Goal: Information Seeking & Learning: Learn about a topic

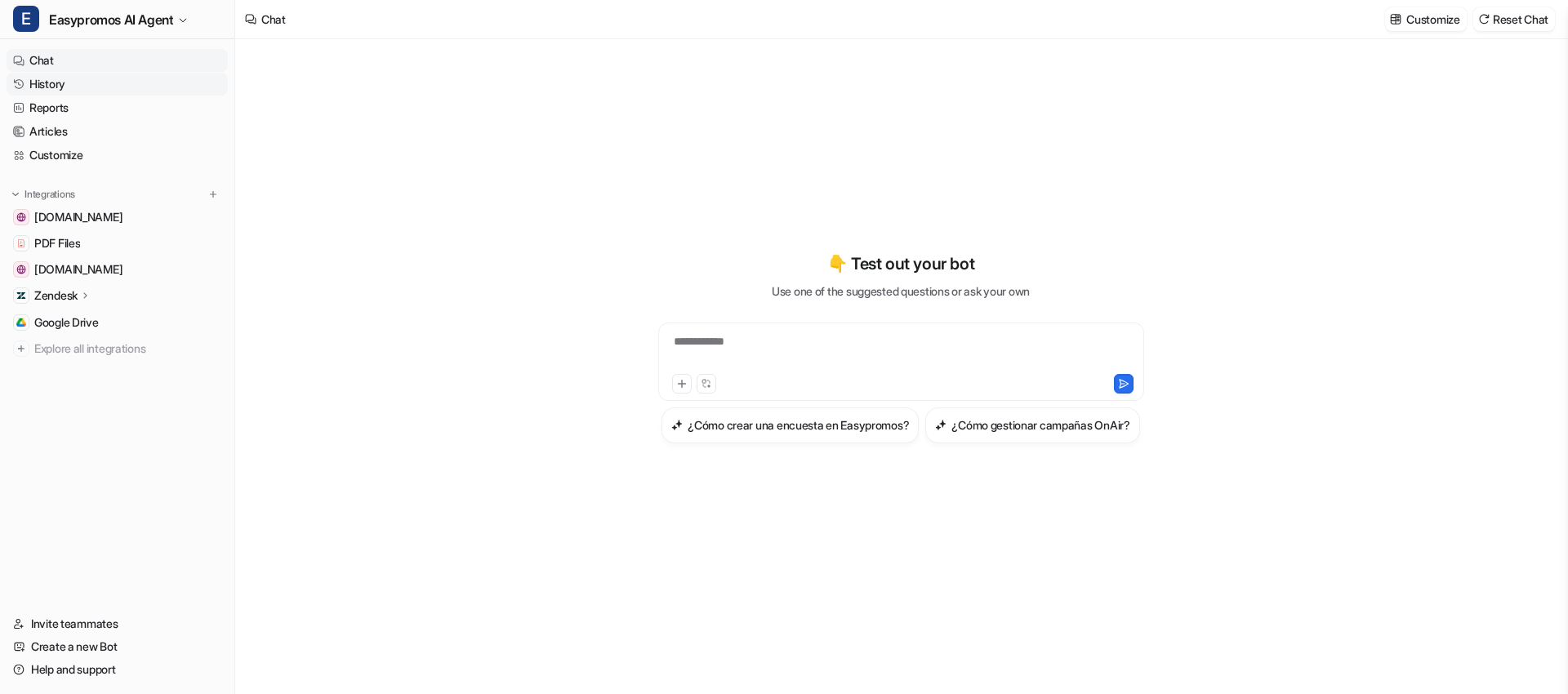
click at [118, 75] on link "History" at bounding box center [117, 84] width 222 height 23
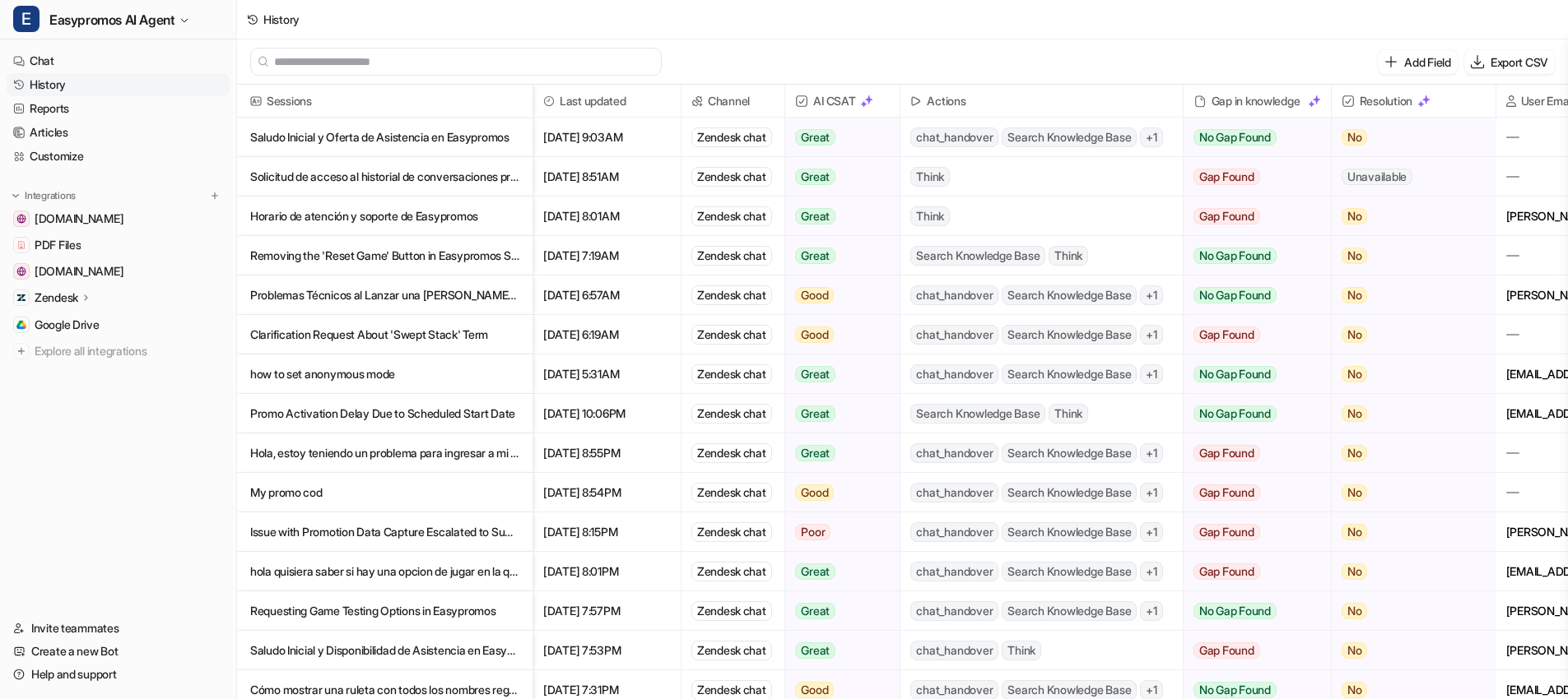
click at [402, 142] on p "Saludo Inicial y Oferta de Asistencia en Easypromos" at bounding box center [385, 136] width 269 height 39
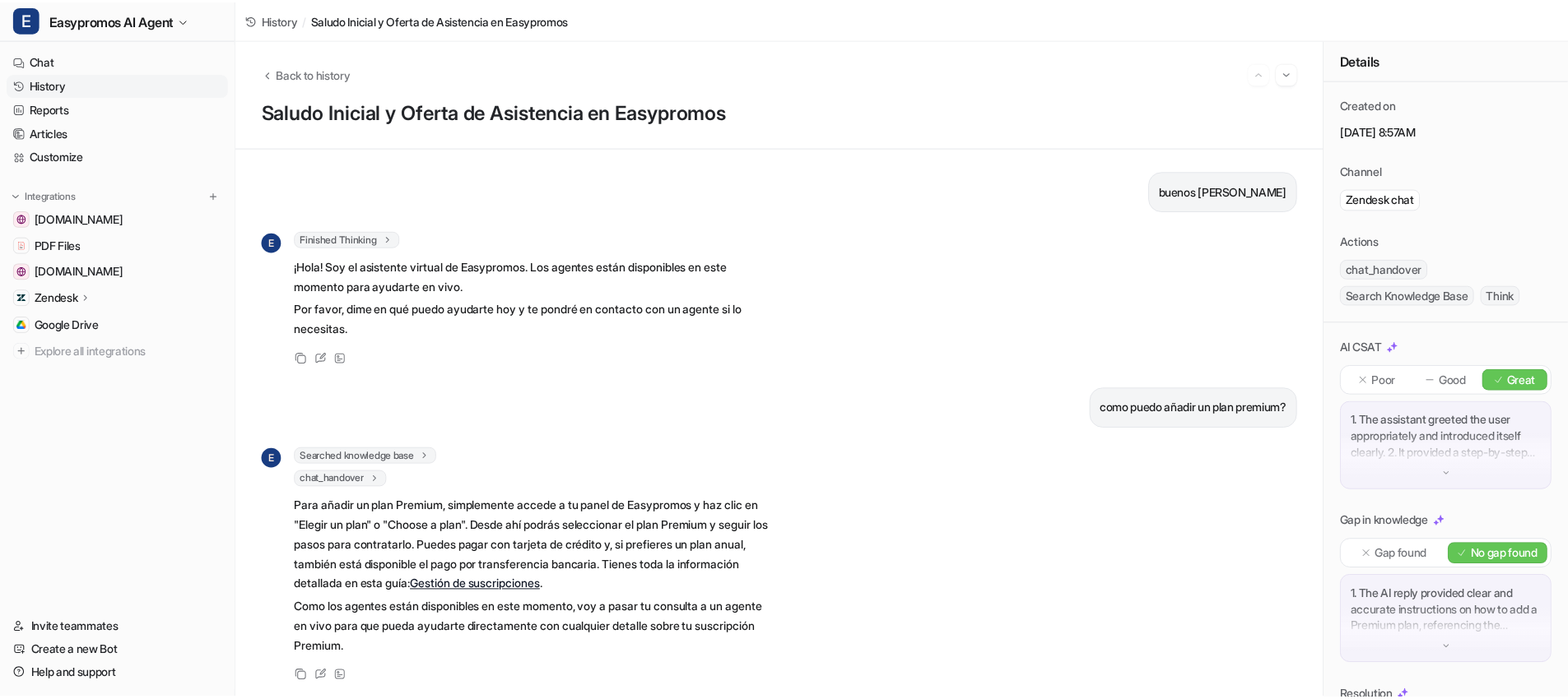
scroll to position [15, 0]
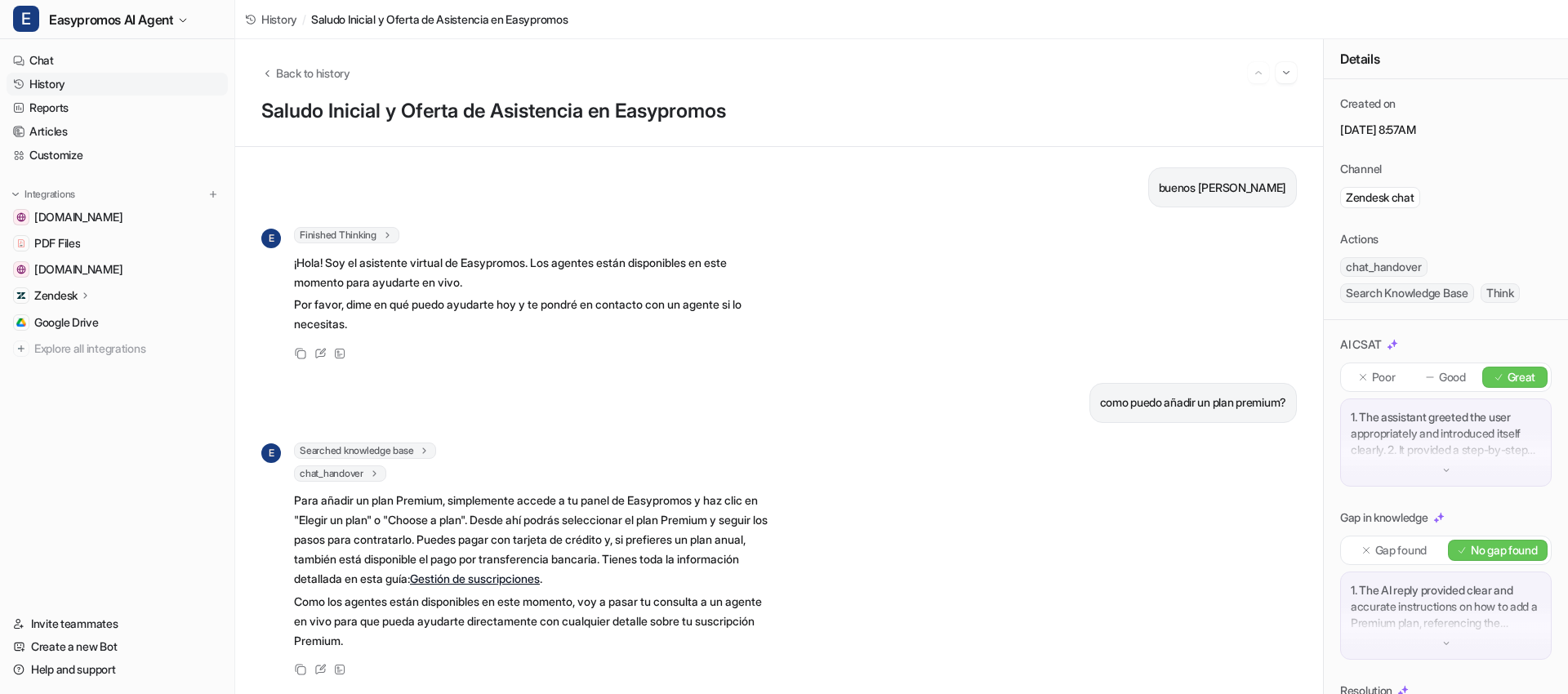
click at [90, 84] on link "History" at bounding box center [117, 84] width 222 height 23
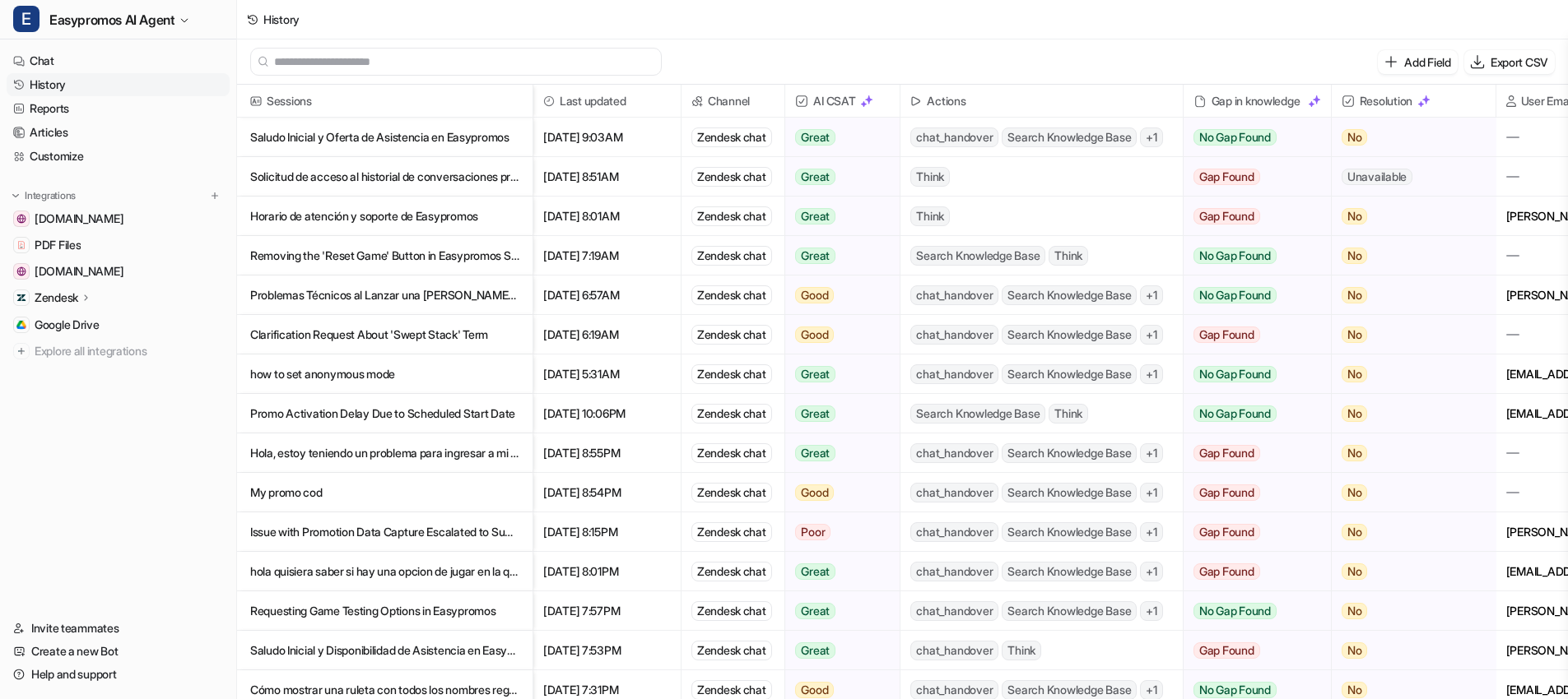
click at [447, 169] on p "Solicitud de acceso al historial de conversaciones previas" at bounding box center [385, 176] width 269 height 39
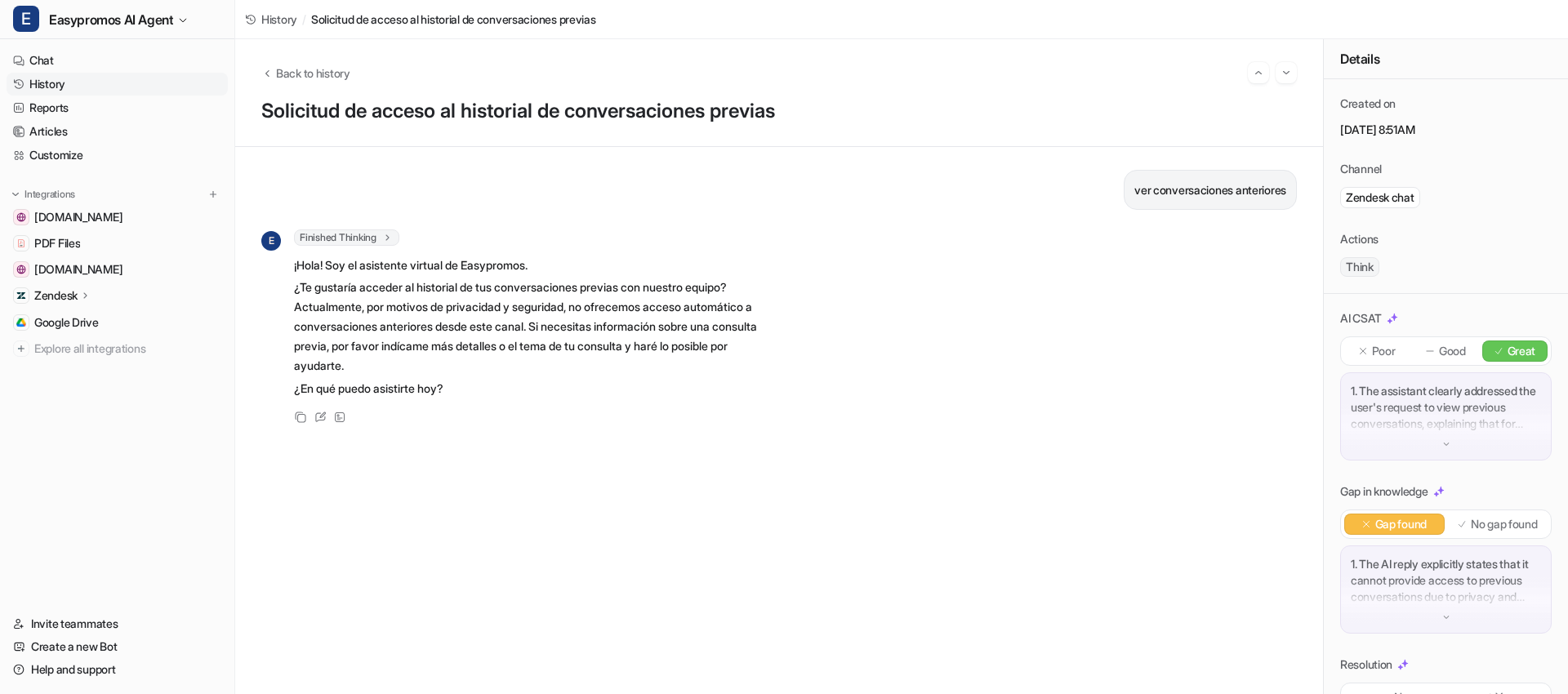
drag, startPoint x: 76, startPoint y: 83, endPoint x: 128, endPoint y: 82, distance: 52.0
click at [76, 83] on link "History" at bounding box center [117, 84] width 222 height 23
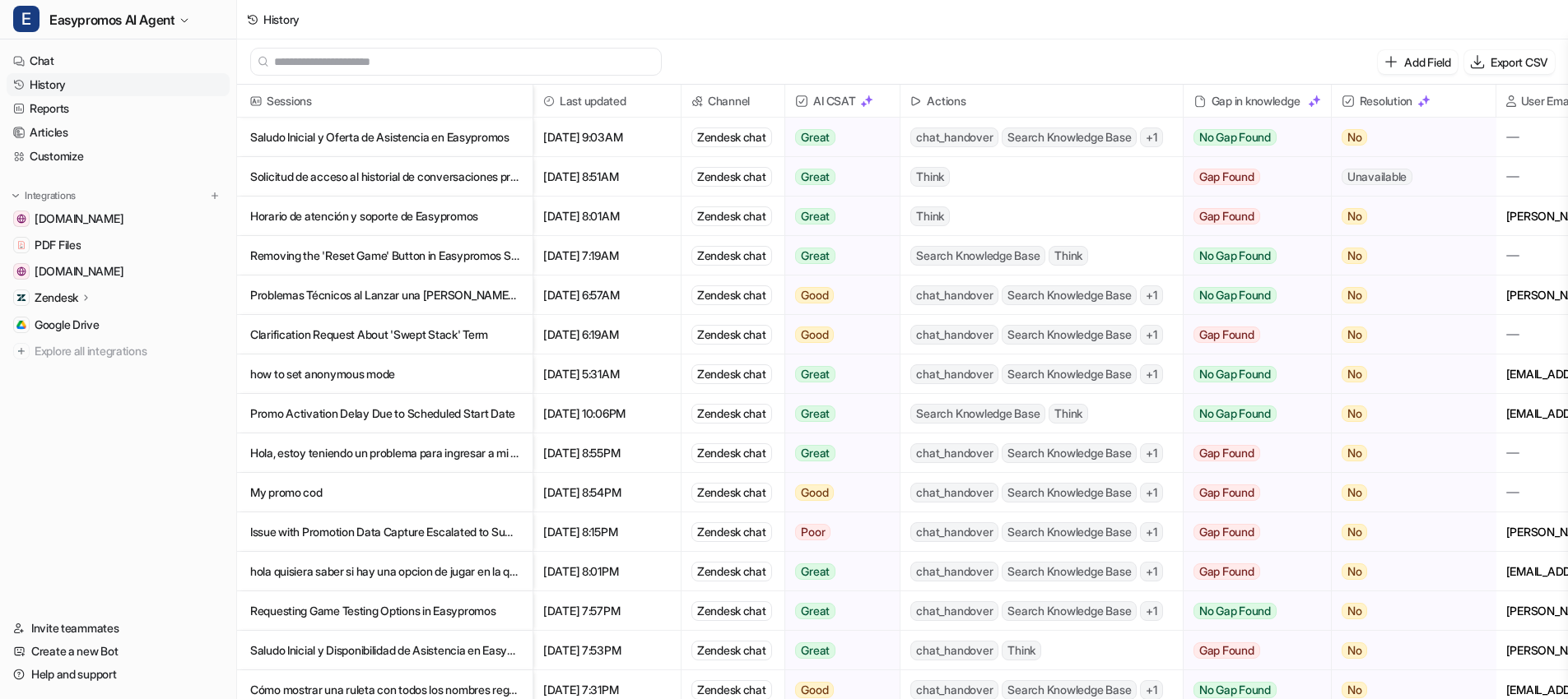
click at [429, 211] on p "Horario de atención y soporte de Easypromos" at bounding box center [385, 215] width 269 height 39
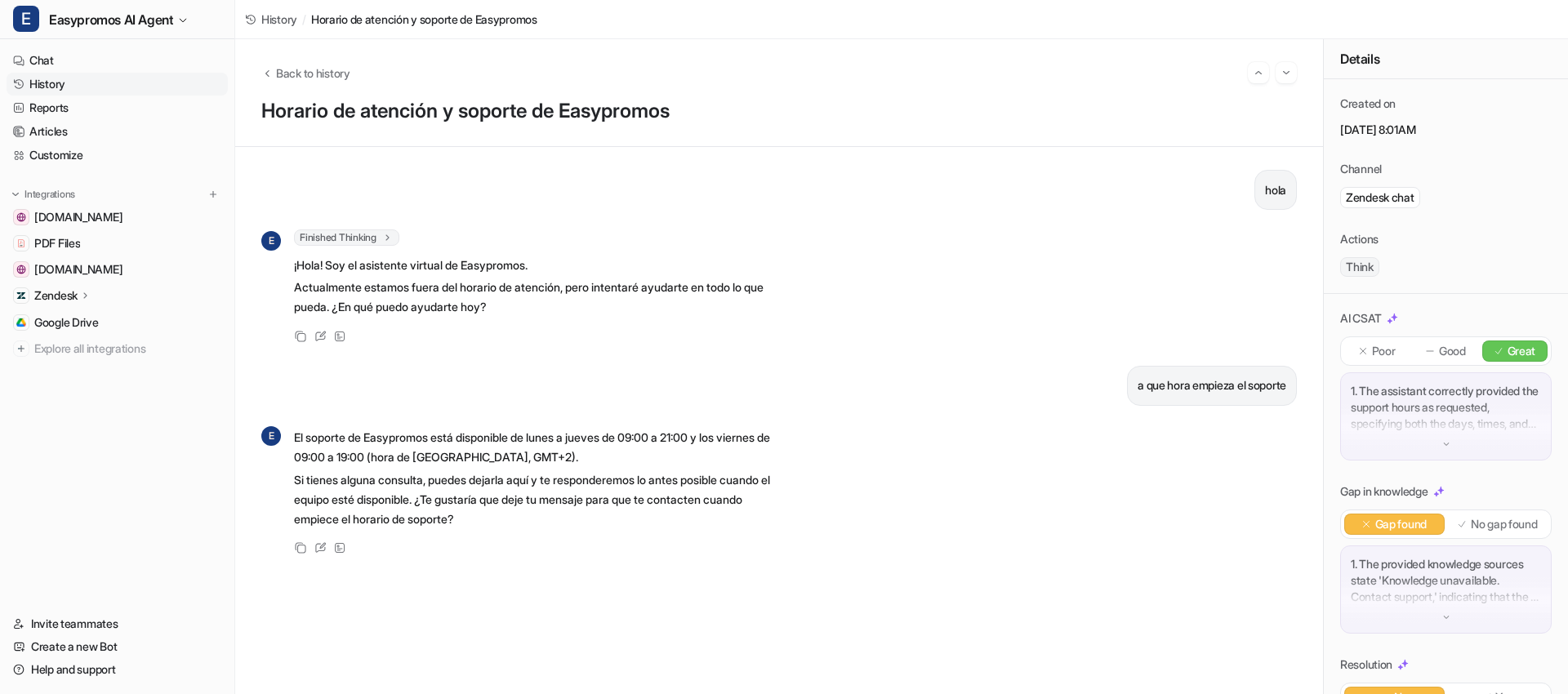
click at [59, 84] on link "History" at bounding box center [117, 84] width 222 height 23
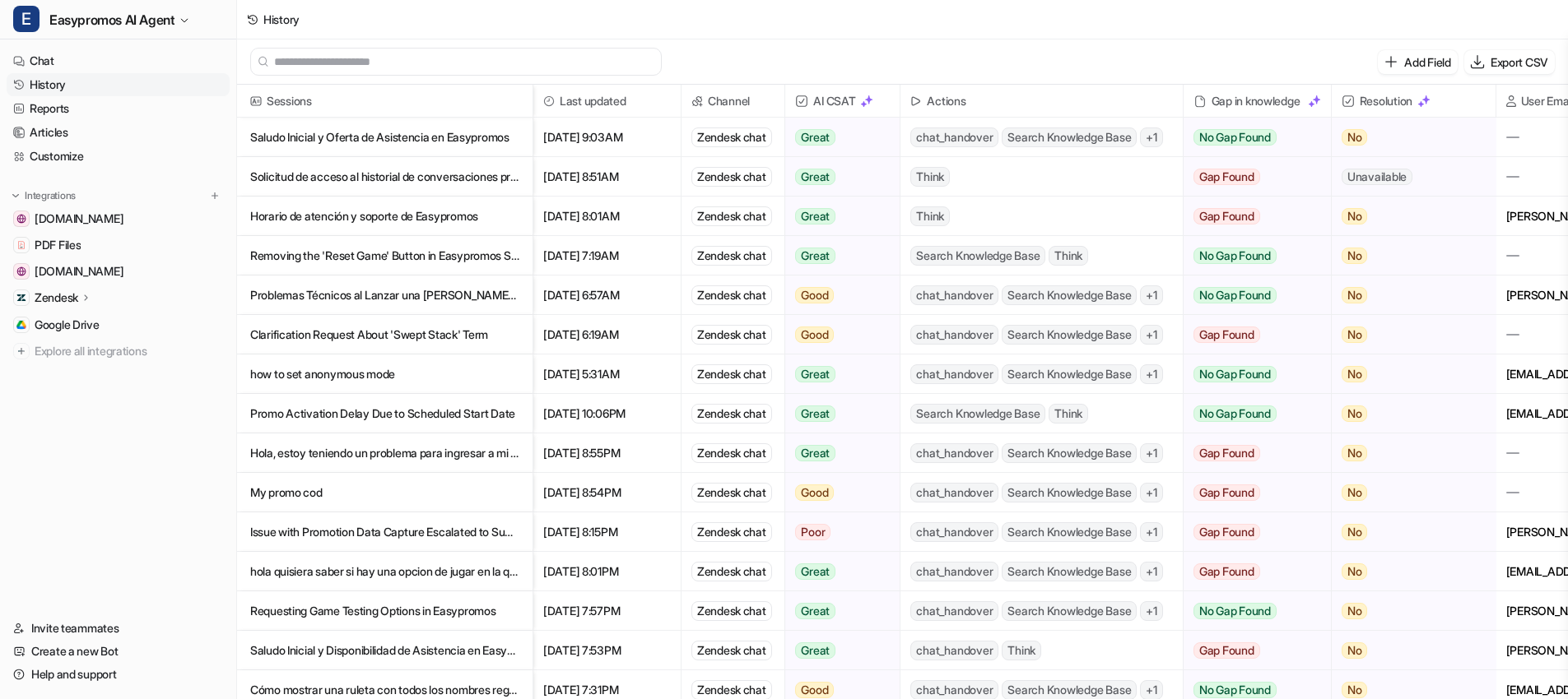
click at [323, 250] on p "Removing the 'Reset Game' Button in Easypromos Scratch & Win" at bounding box center [385, 255] width 269 height 39
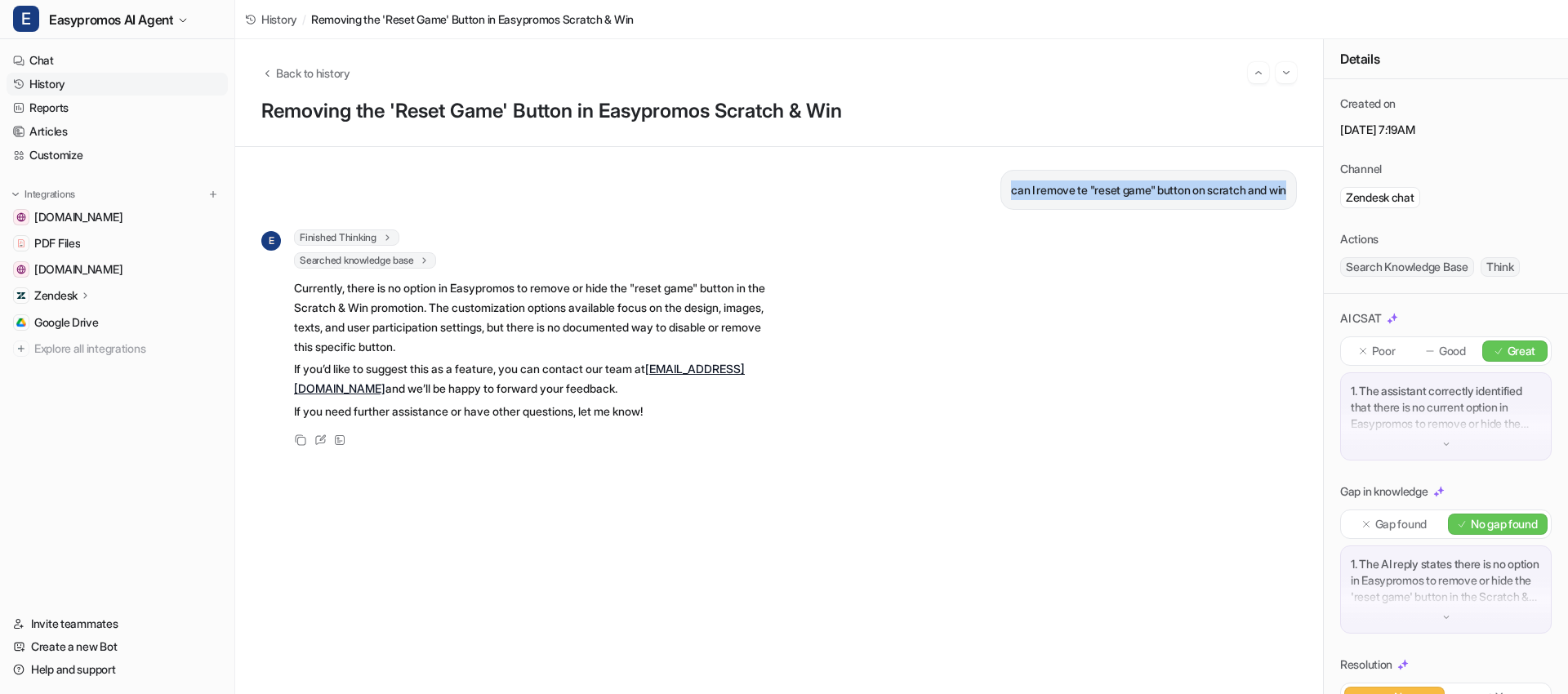
drag, startPoint x: 1273, startPoint y: 193, endPoint x: 981, endPoint y: 196, distance: 292.0
click at [1000, 196] on div "can I remove te "reset game" button on scratch and win" at bounding box center [1148, 190] width 297 height 40
click at [72, 78] on link "History" at bounding box center [117, 84] width 222 height 23
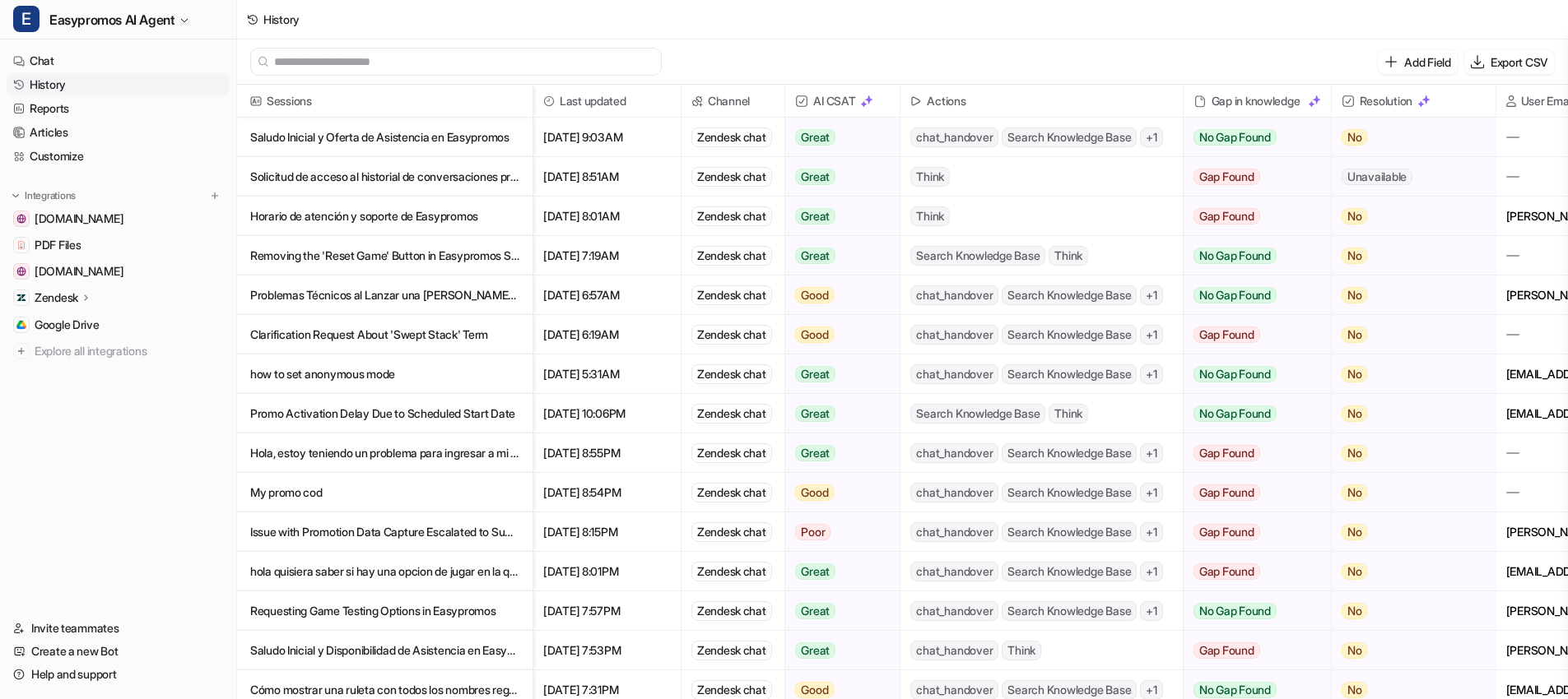
click at [423, 298] on p "Problemas Técnicos al Lanzar una [PERSON_NAME] en Easypromos" at bounding box center [385, 294] width 269 height 39
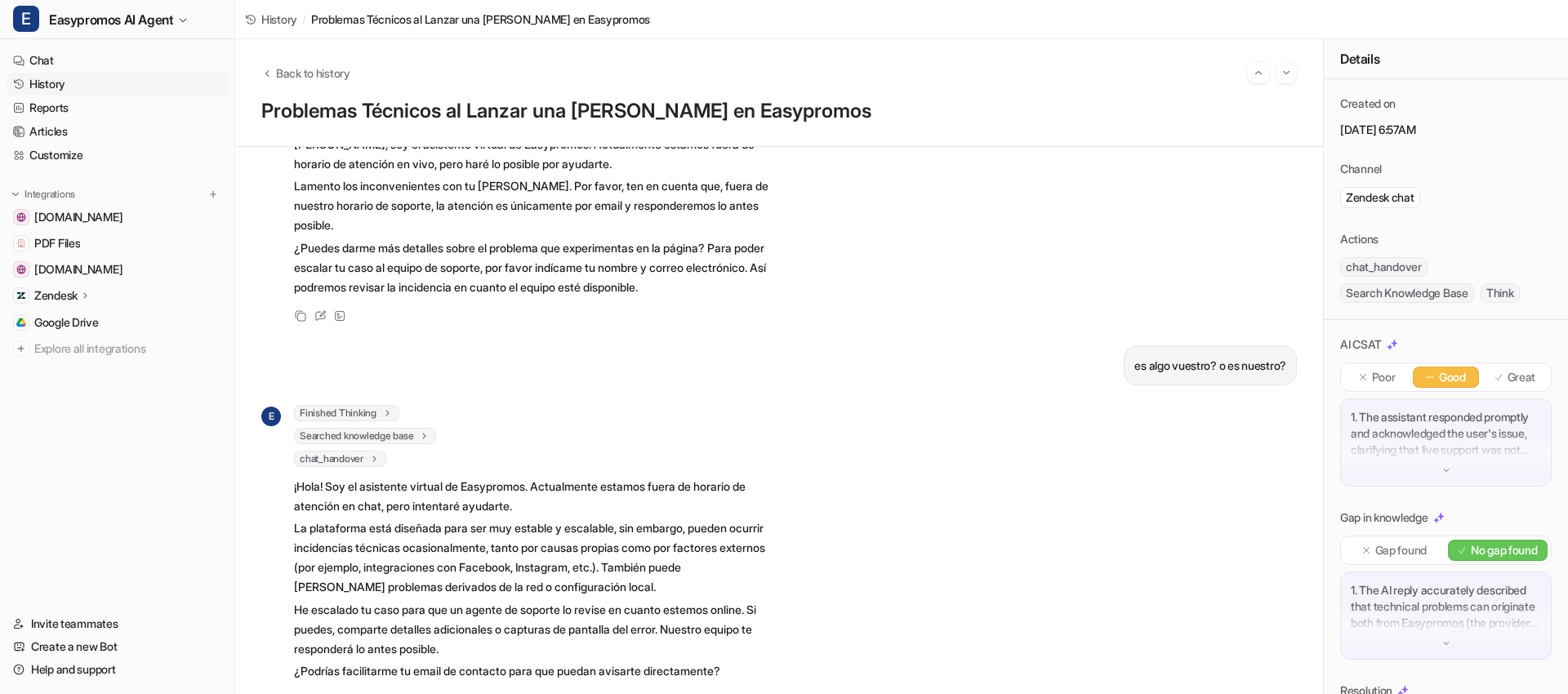
scroll to position [207, 0]
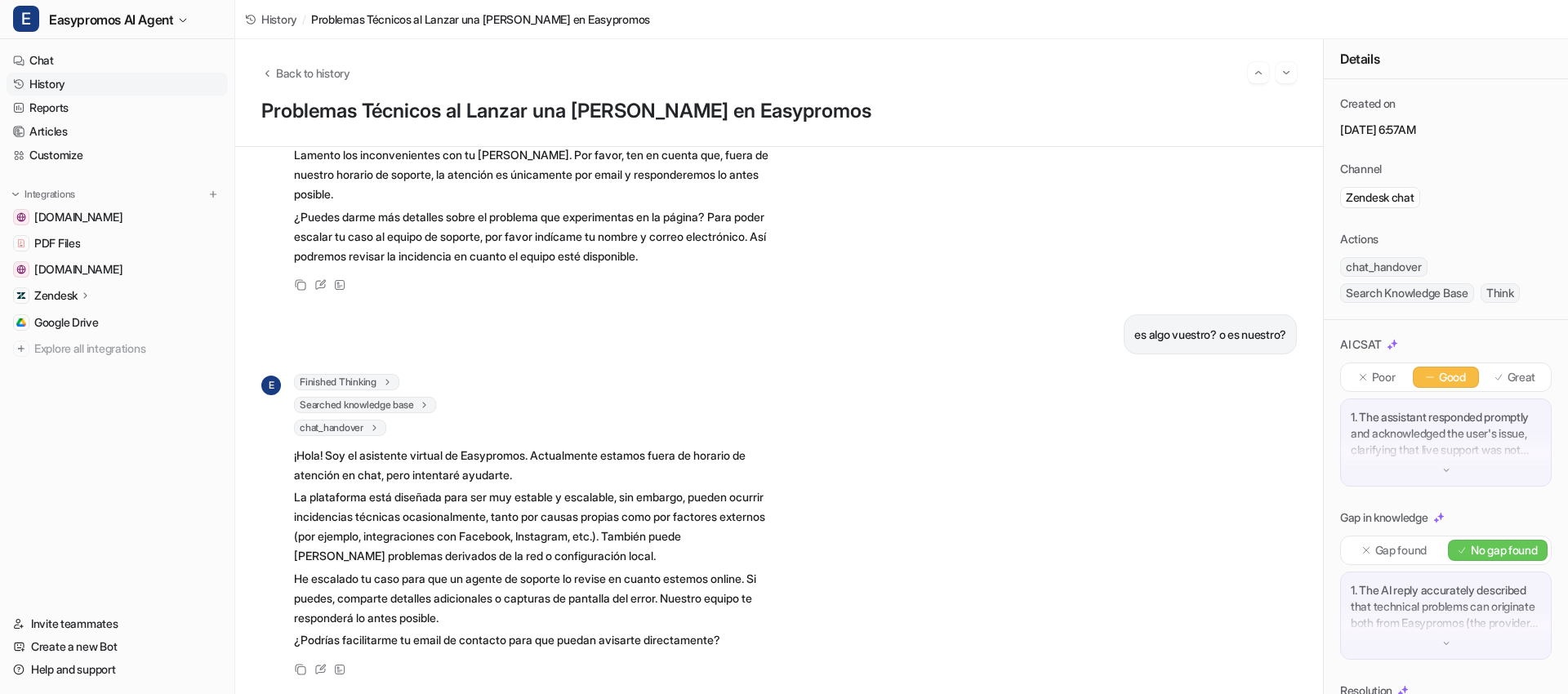
click at [87, 85] on link "History" at bounding box center [117, 84] width 222 height 23
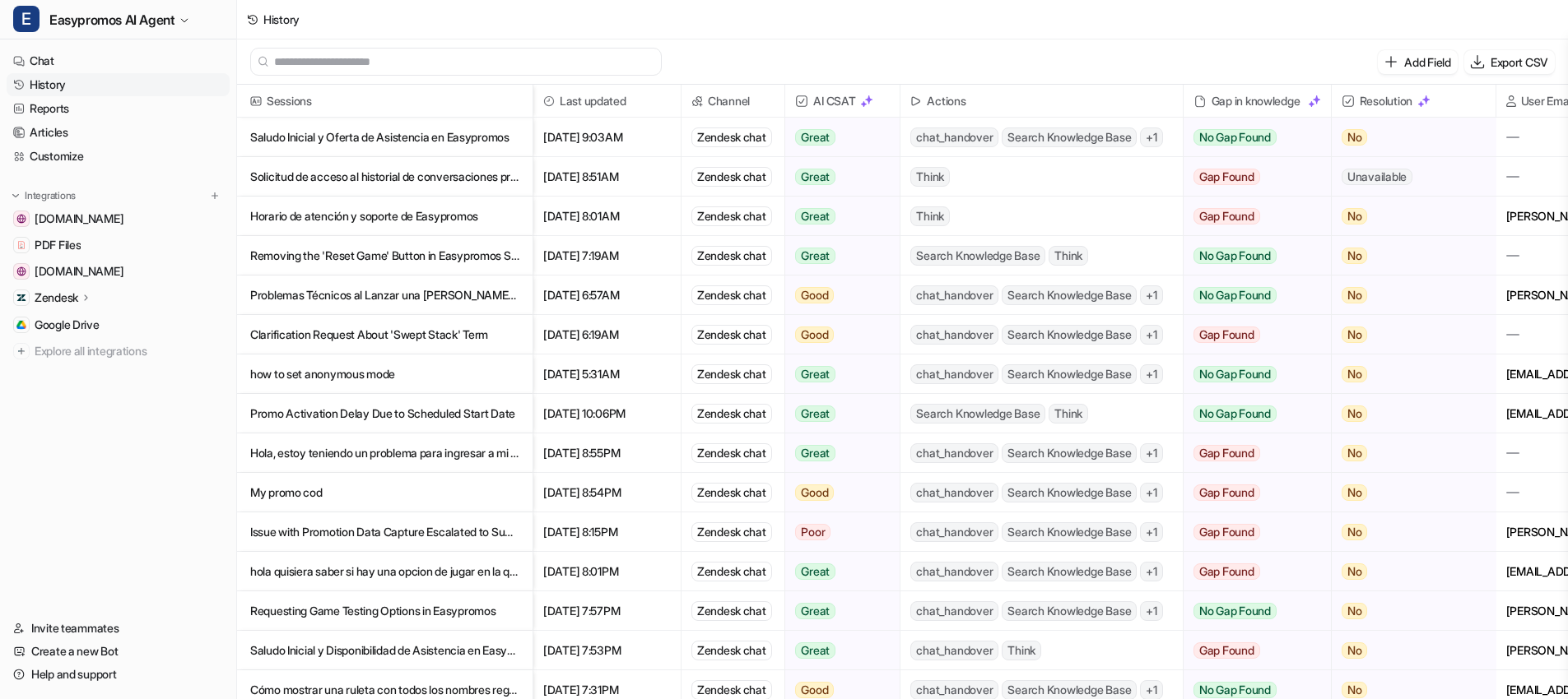
click at [367, 339] on p "Clarification Request About 'Swept Stack' Term" at bounding box center [385, 334] width 269 height 39
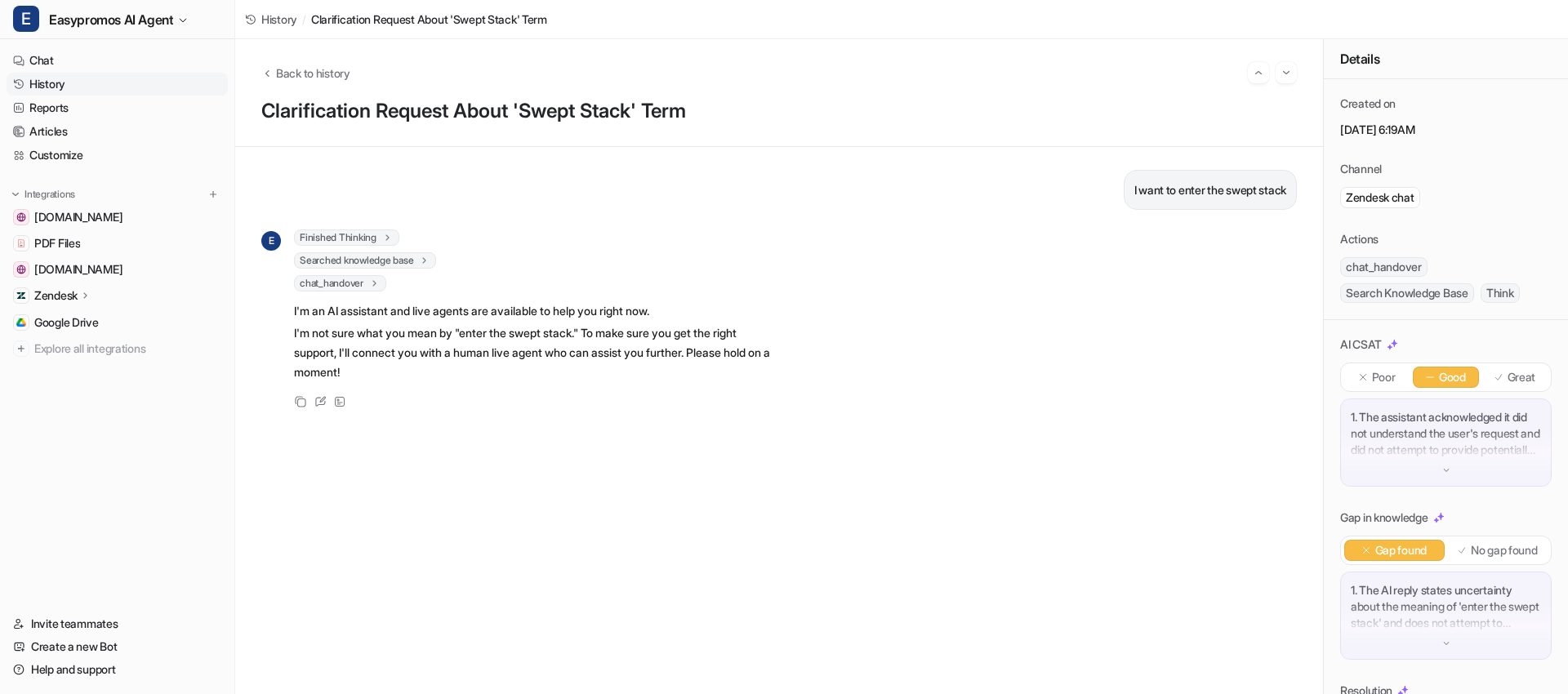
click at [58, 72] on link "History" at bounding box center [117, 84] width 222 height 23
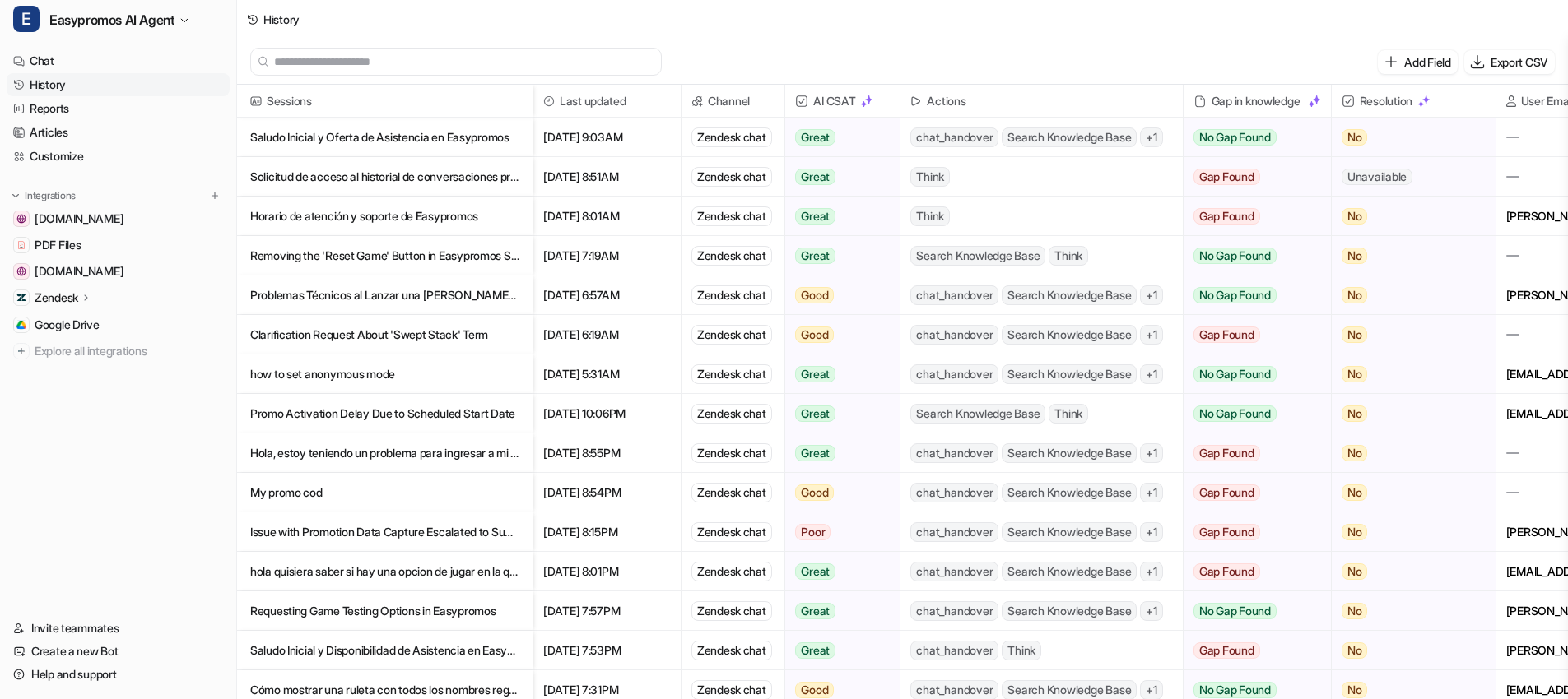
click at [364, 373] on p "how to set anonymous mode" at bounding box center [385, 373] width 269 height 39
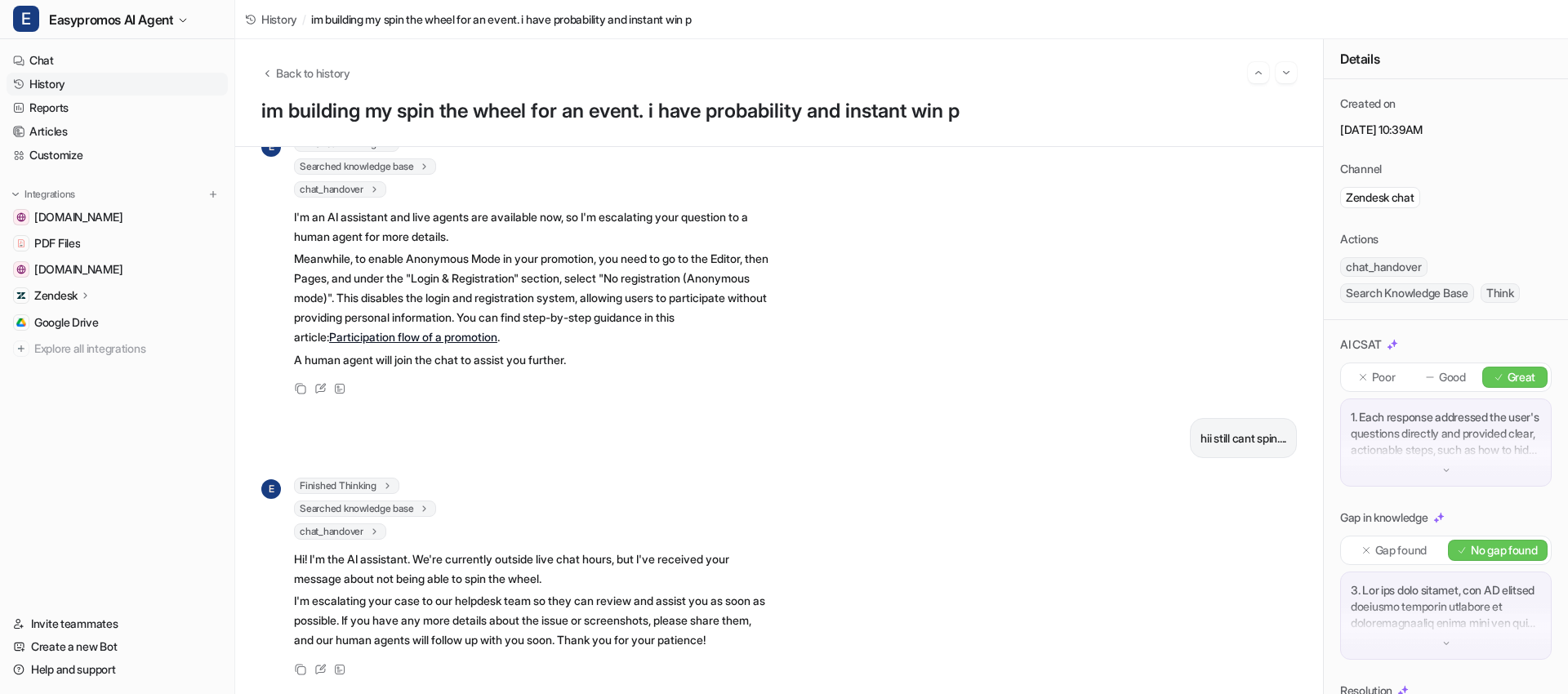
scroll to position [2182, 0]
click at [88, 85] on link "History" at bounding box center [117, 84] width 222 height 23
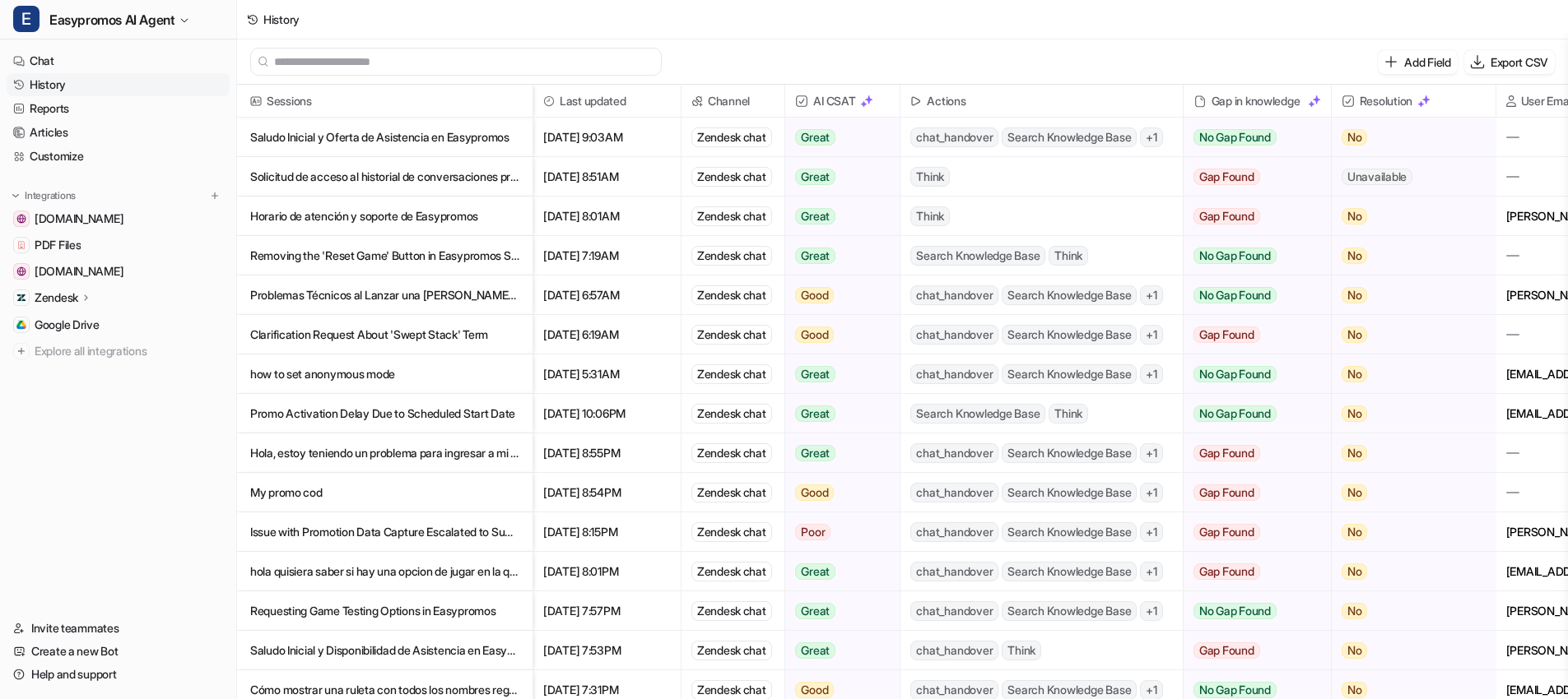
click at [394, 411] on p "Promo Activation Delay Due to Scheduled Start Date" at bounding box center [385, 413] width 269 height 39
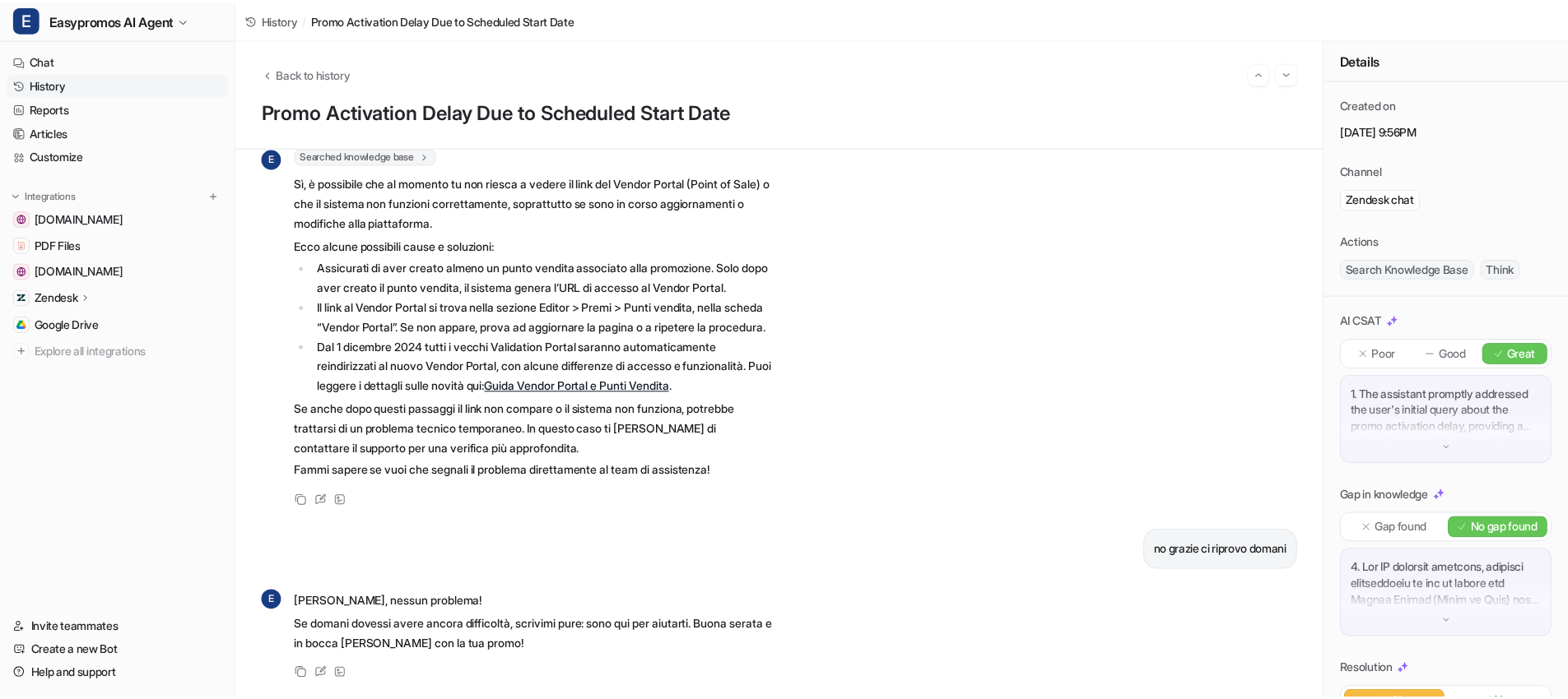
scroll to position [1862, 0]
click at [78, 80] on link "History" at bounding box center [118, 84] width 223 height 23
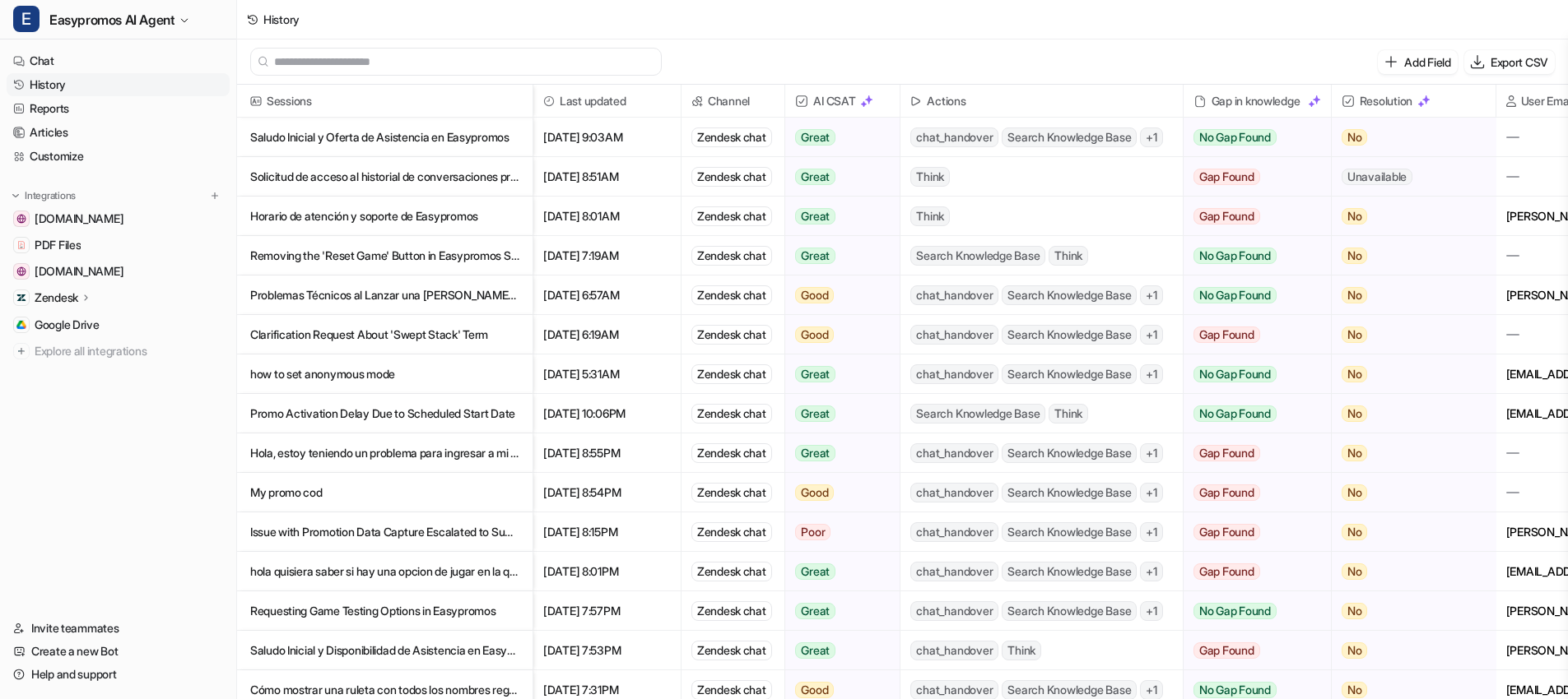
click at [382, 452] on p "Hola, estoy teniendo un problema para ingresar a mi cuenta. Respondo correctame…" at bounding box center [385, 452] width 269 height 39
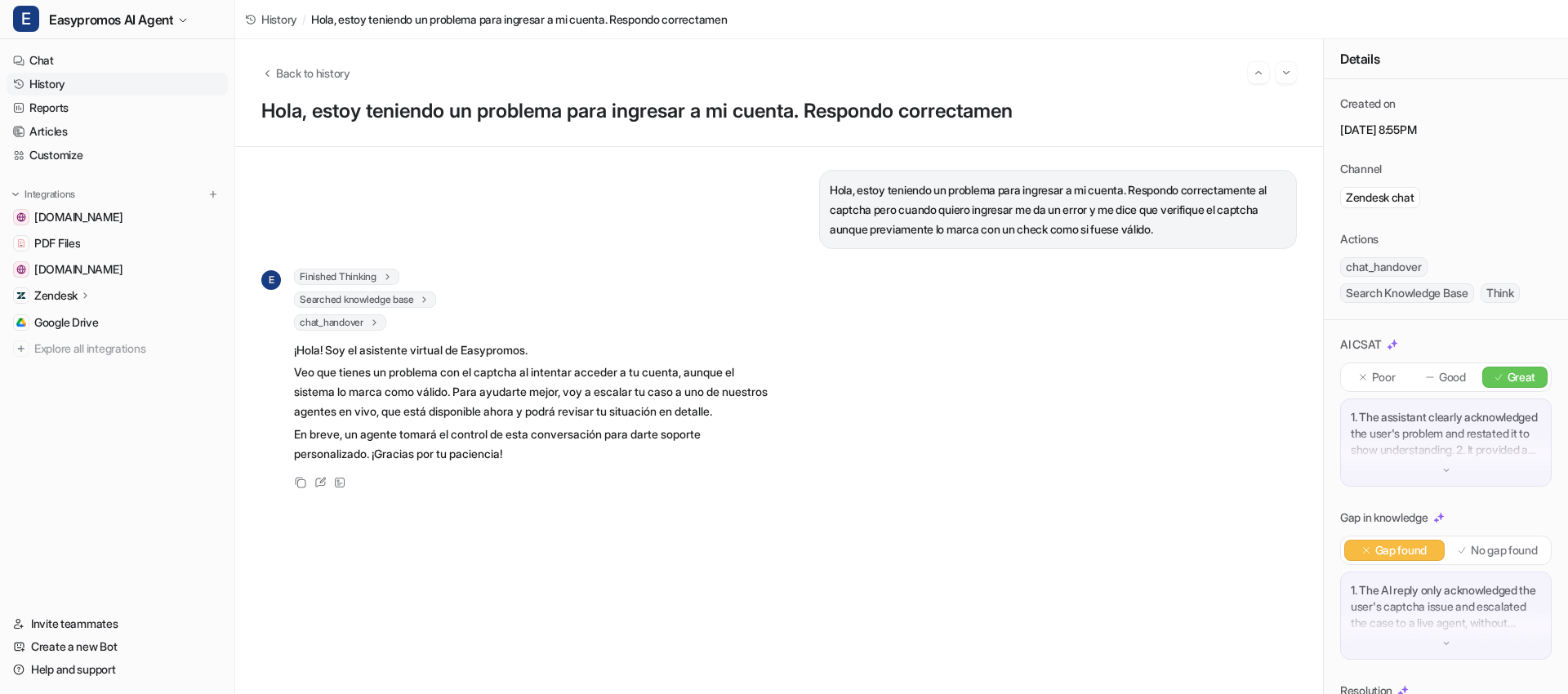
click at [77, 85] on link "History" at bounding box center [117, 84] width 222 height 23
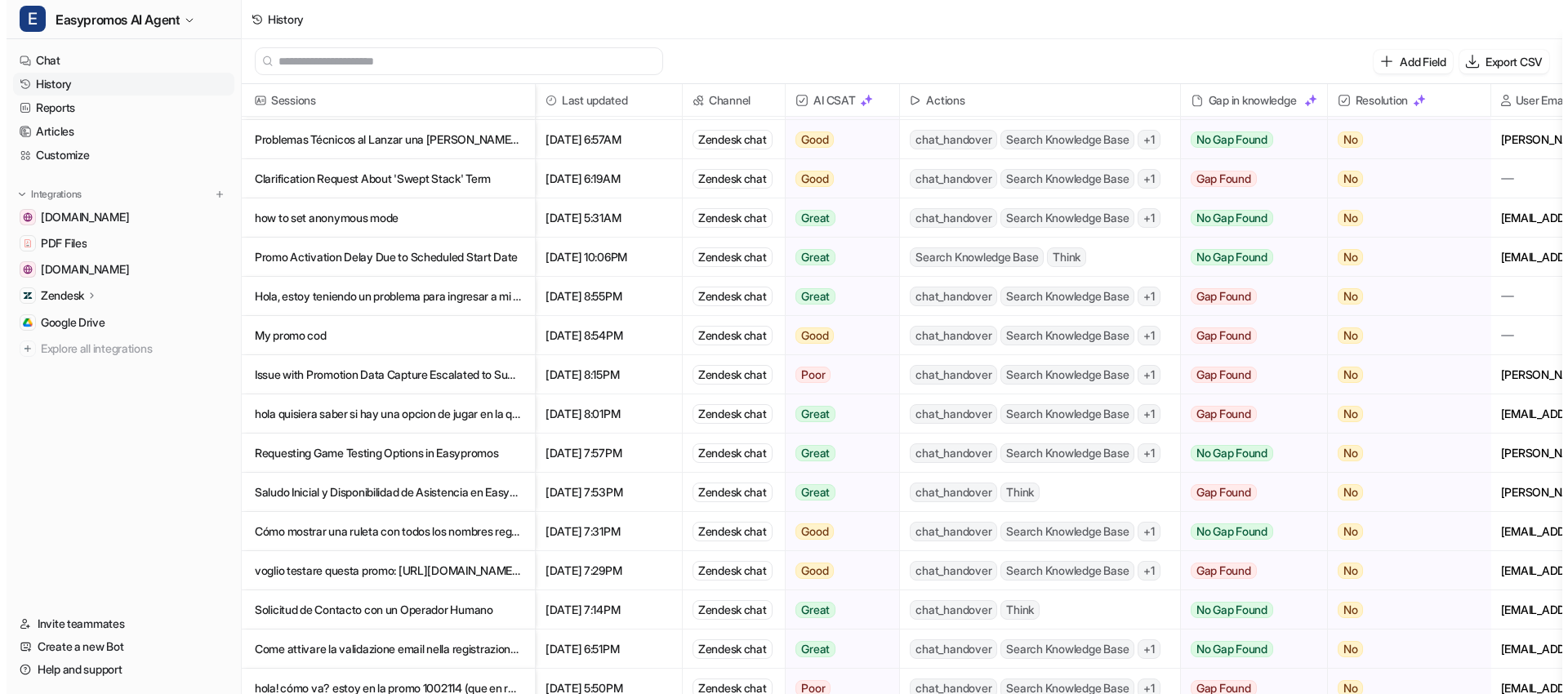
scroll to position [166, 0]
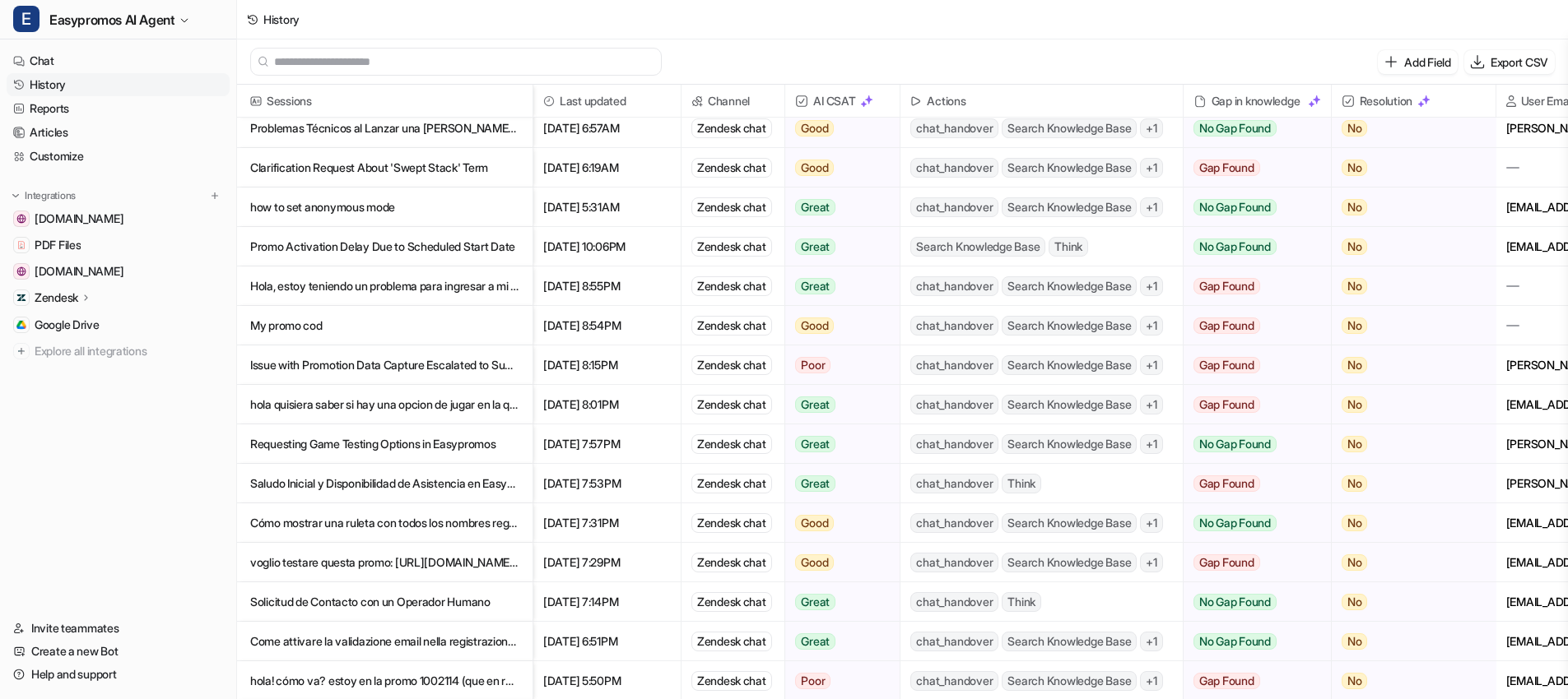
click at [351, 407] on p "hola quisiera saber si hay una opcion de jugar en la que me [PERSON_NAME] una p…" at bounding box center [385, 404] width 269 height 39
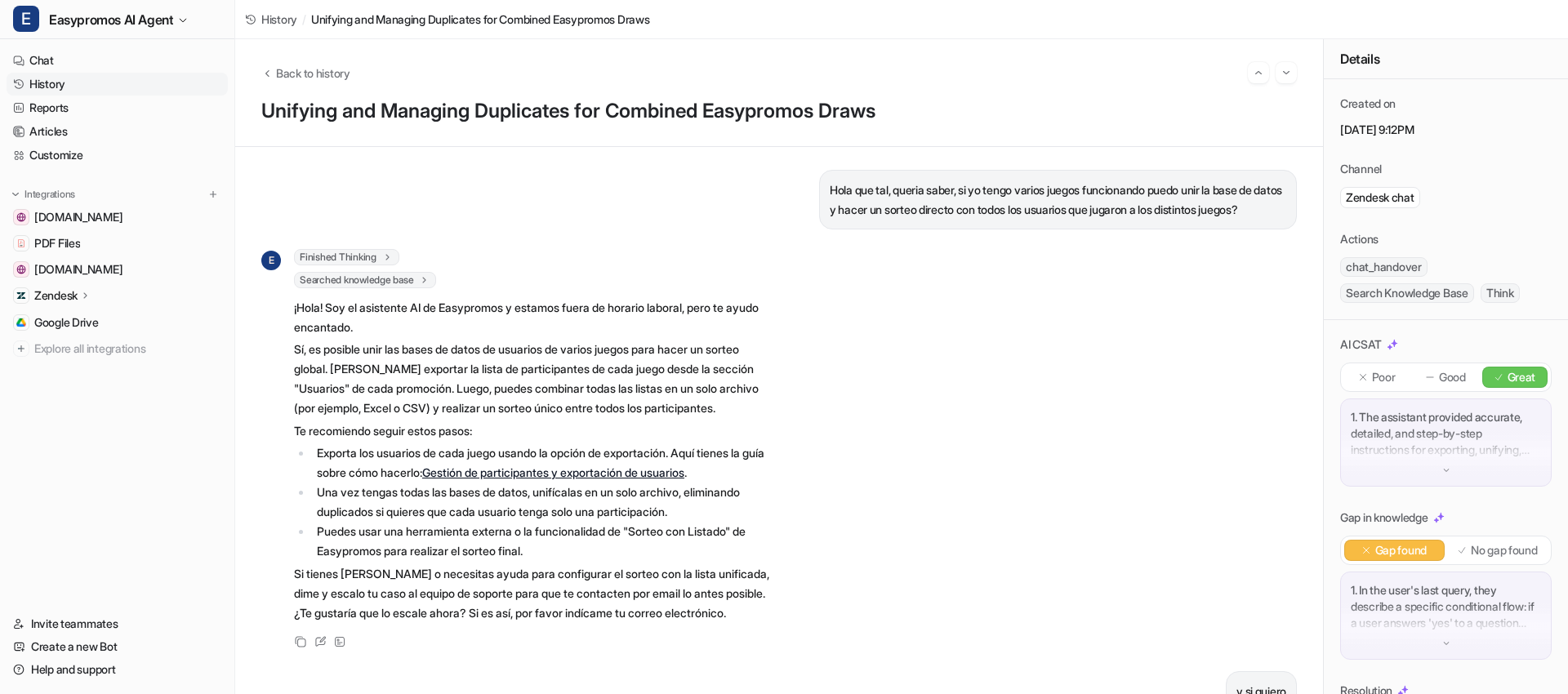
click at [56, 85] on link "History" at bounding box center [117, 84] width 222 height 23
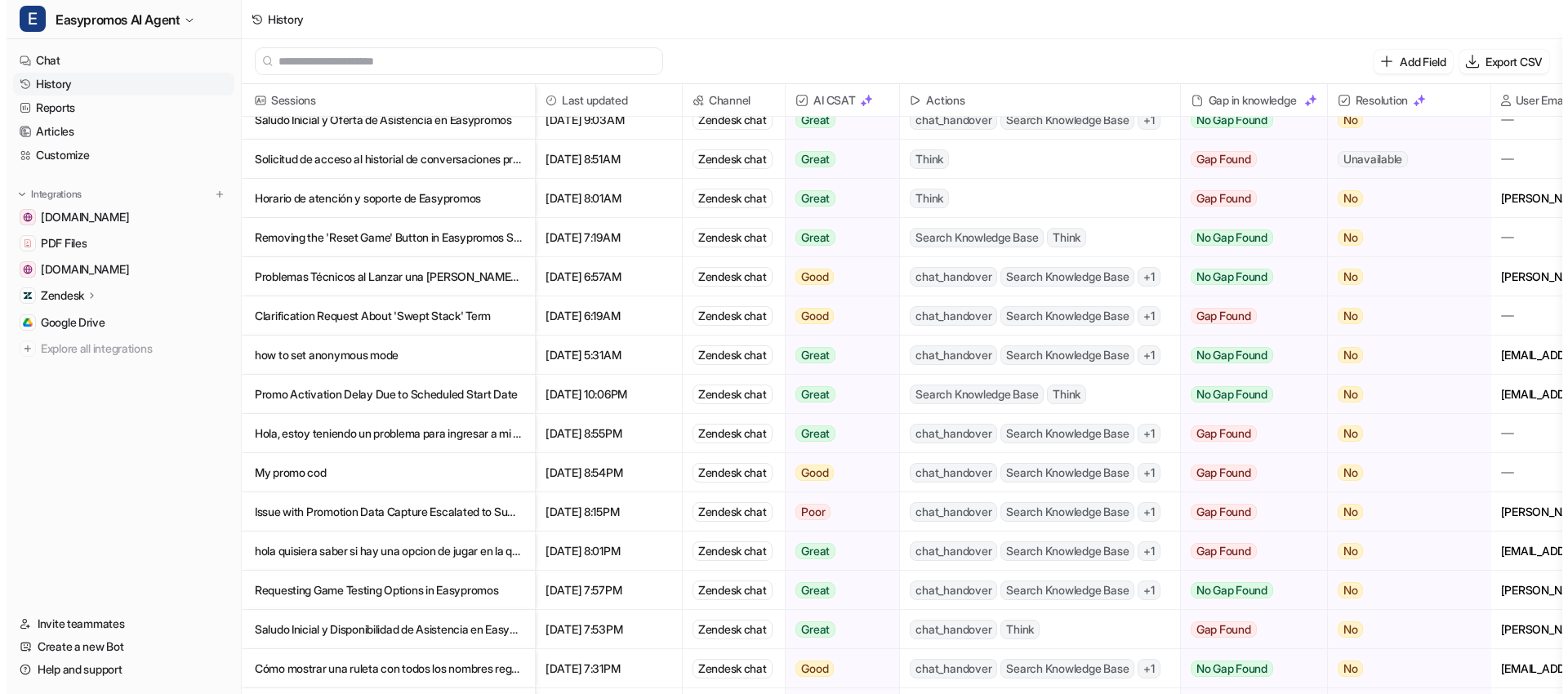
scroll to position [56, 0]
click at [324, 584] on p "Requesting Game Testing Options in Easypromos" at bounding box center [382, 589] width 267 height 39
